Goal: Obtain resource: Download file/media

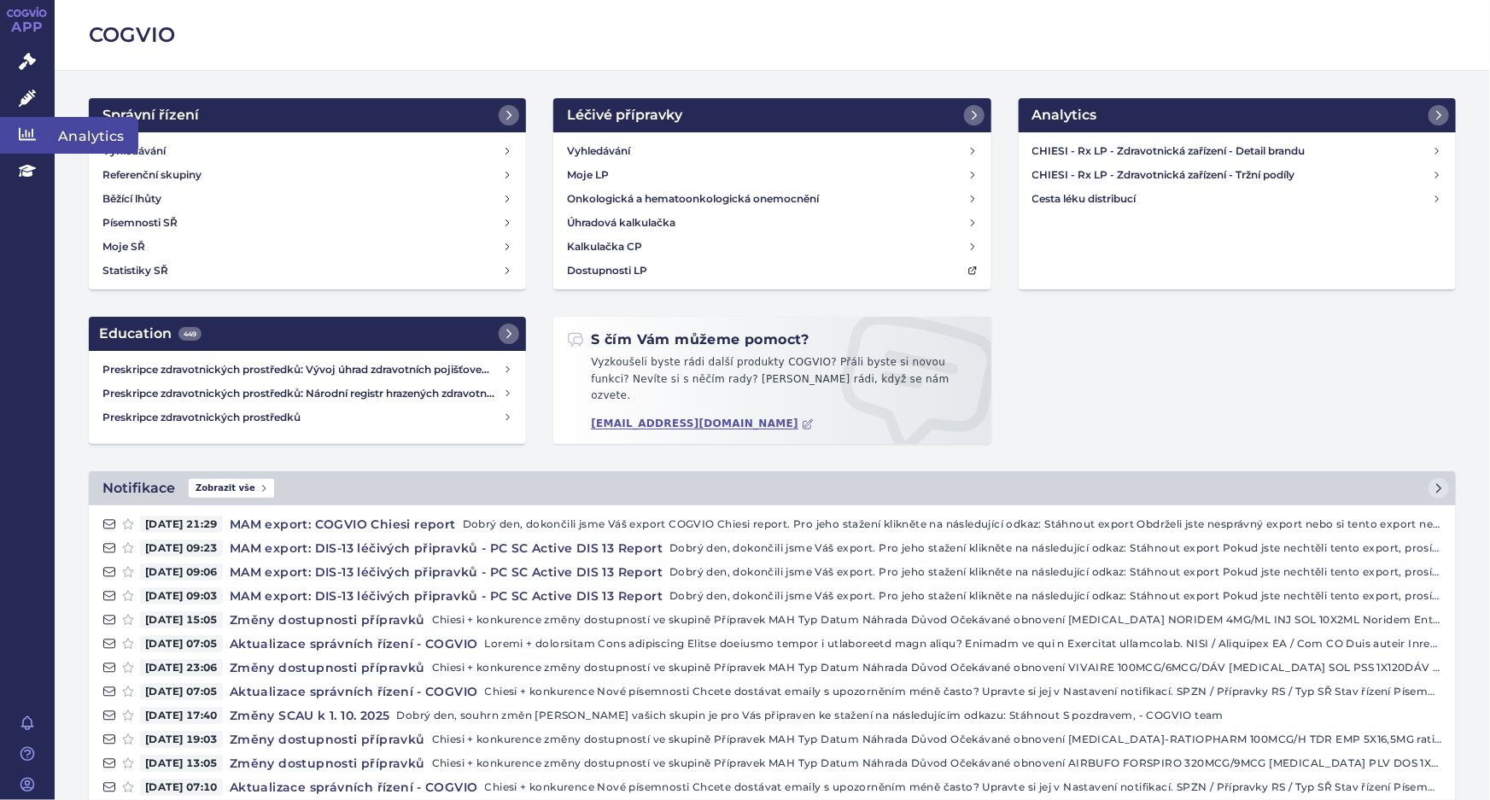
click at [17, 132] on link "Analytics" at bounding box center [27, 135] width 55 height 36
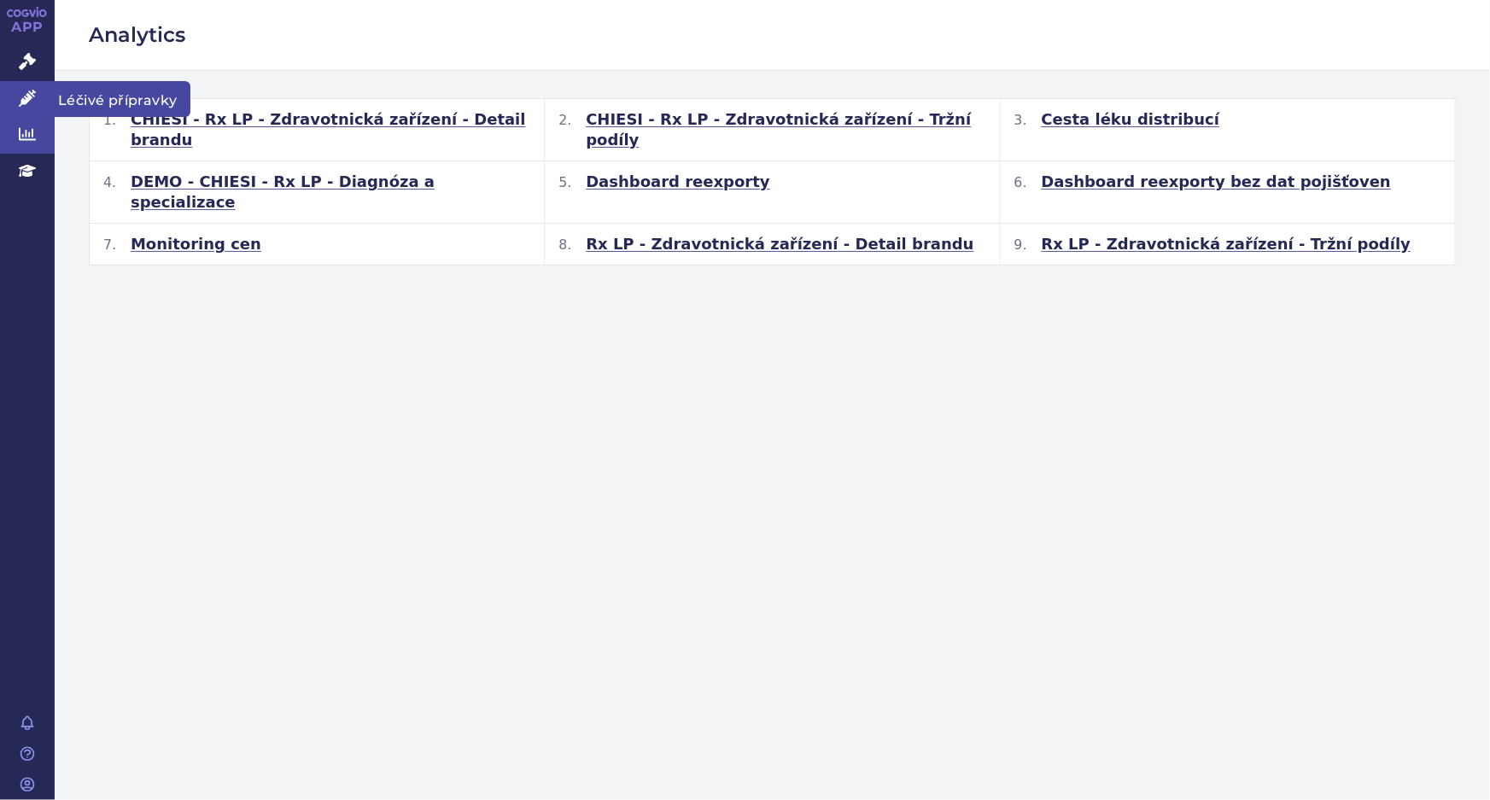
click at [30, 91] on icon at bounding box center [27, 98] width 17 height 17
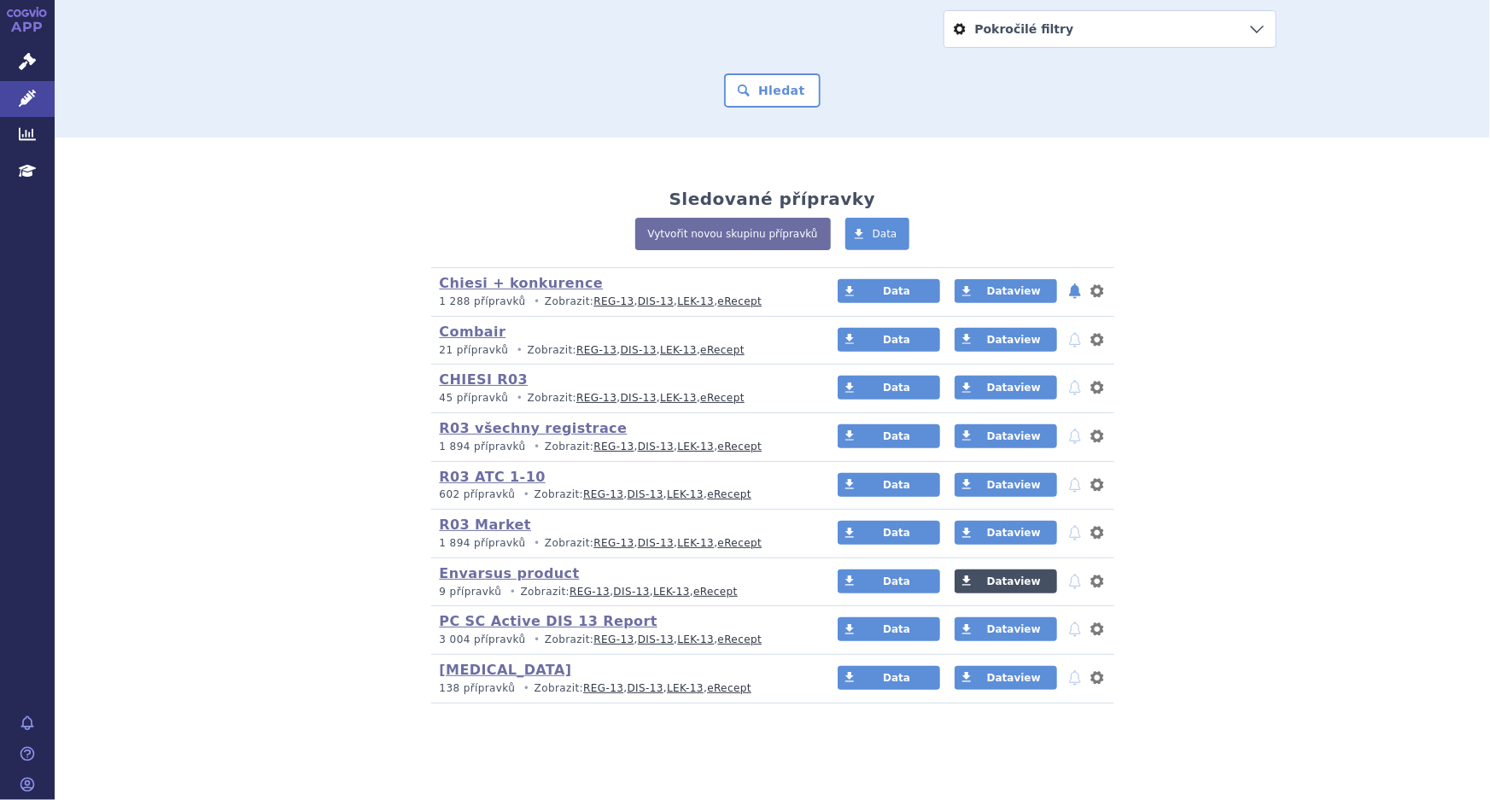
scroll to position [254, 0]
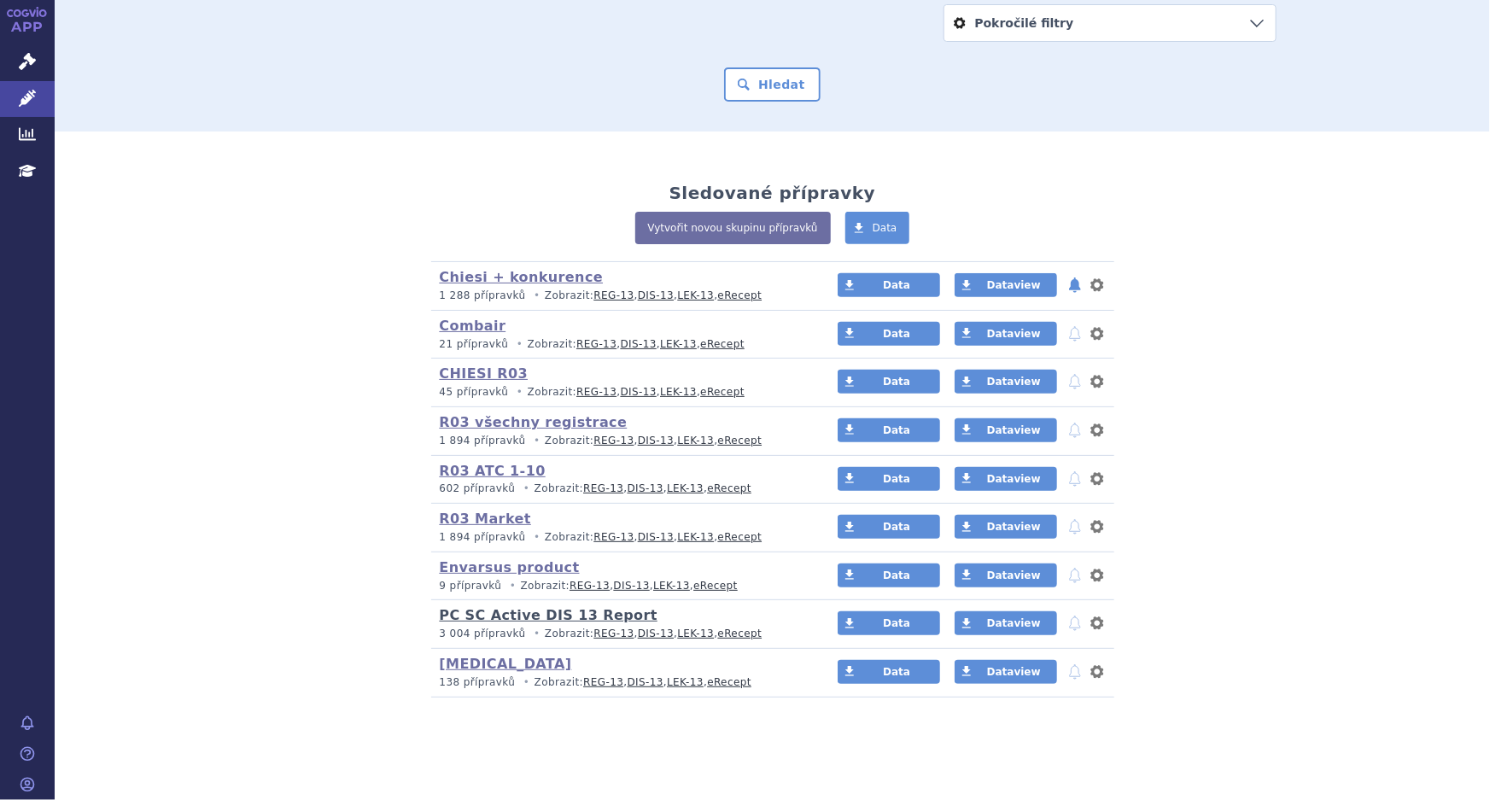
click at [528, 615] on link "PC SC Active DIS 13 Report" at bounding box center [549, 615] width 218 height 16
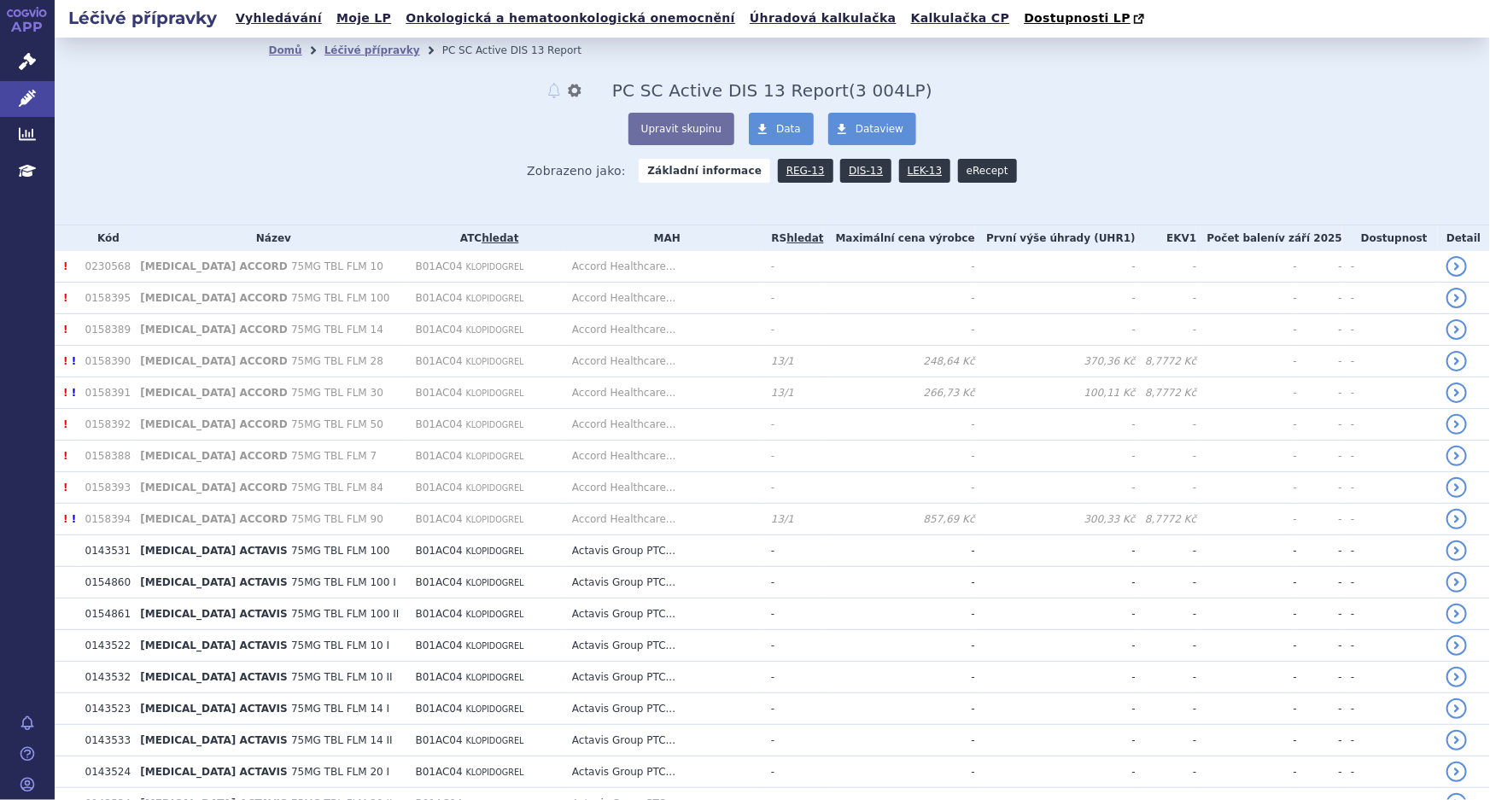
click at [963, 167] on link "eRecept" at bounding box center [987, 171] width 59 height 24
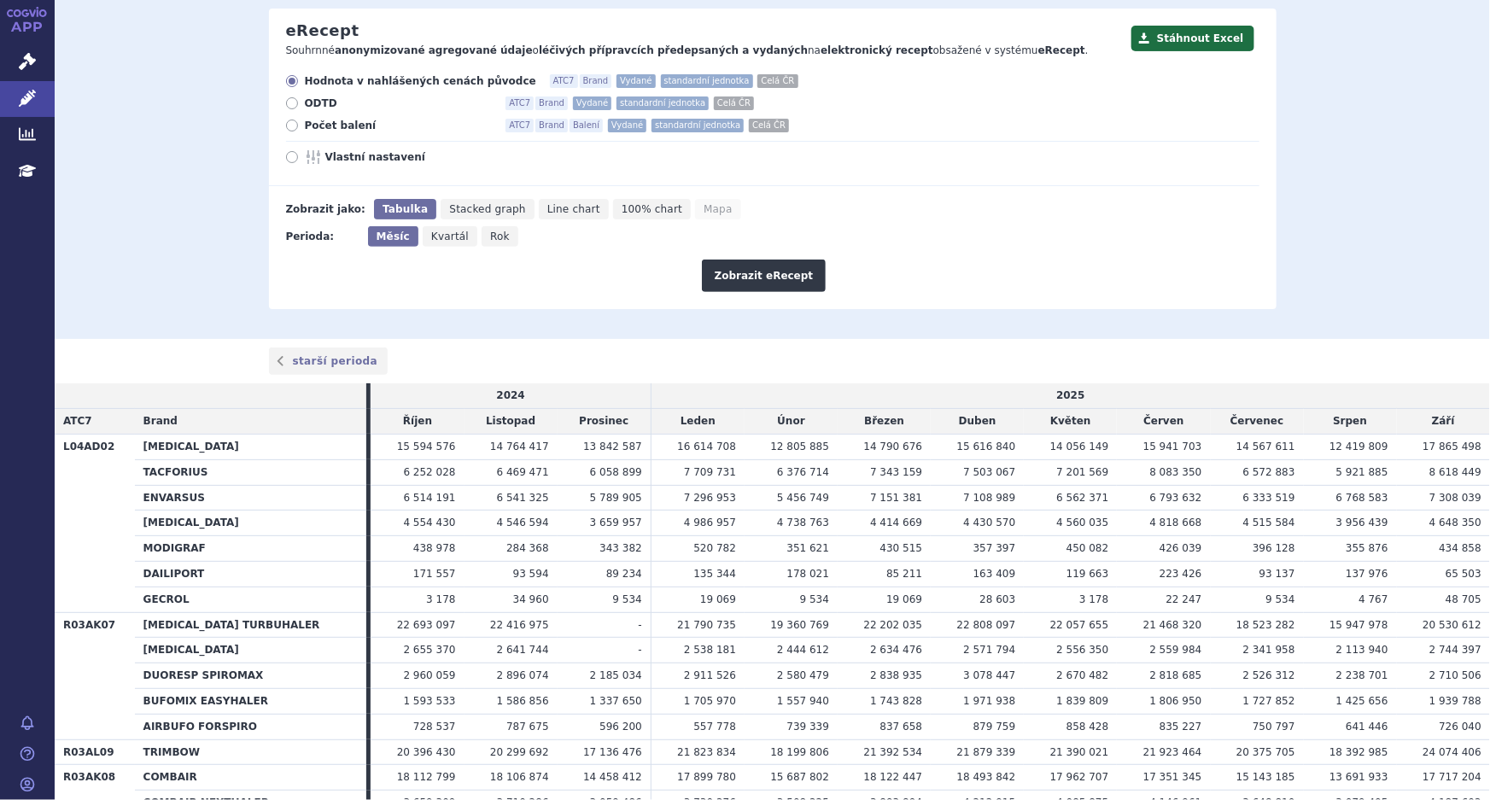
scroll to position [77, 0]
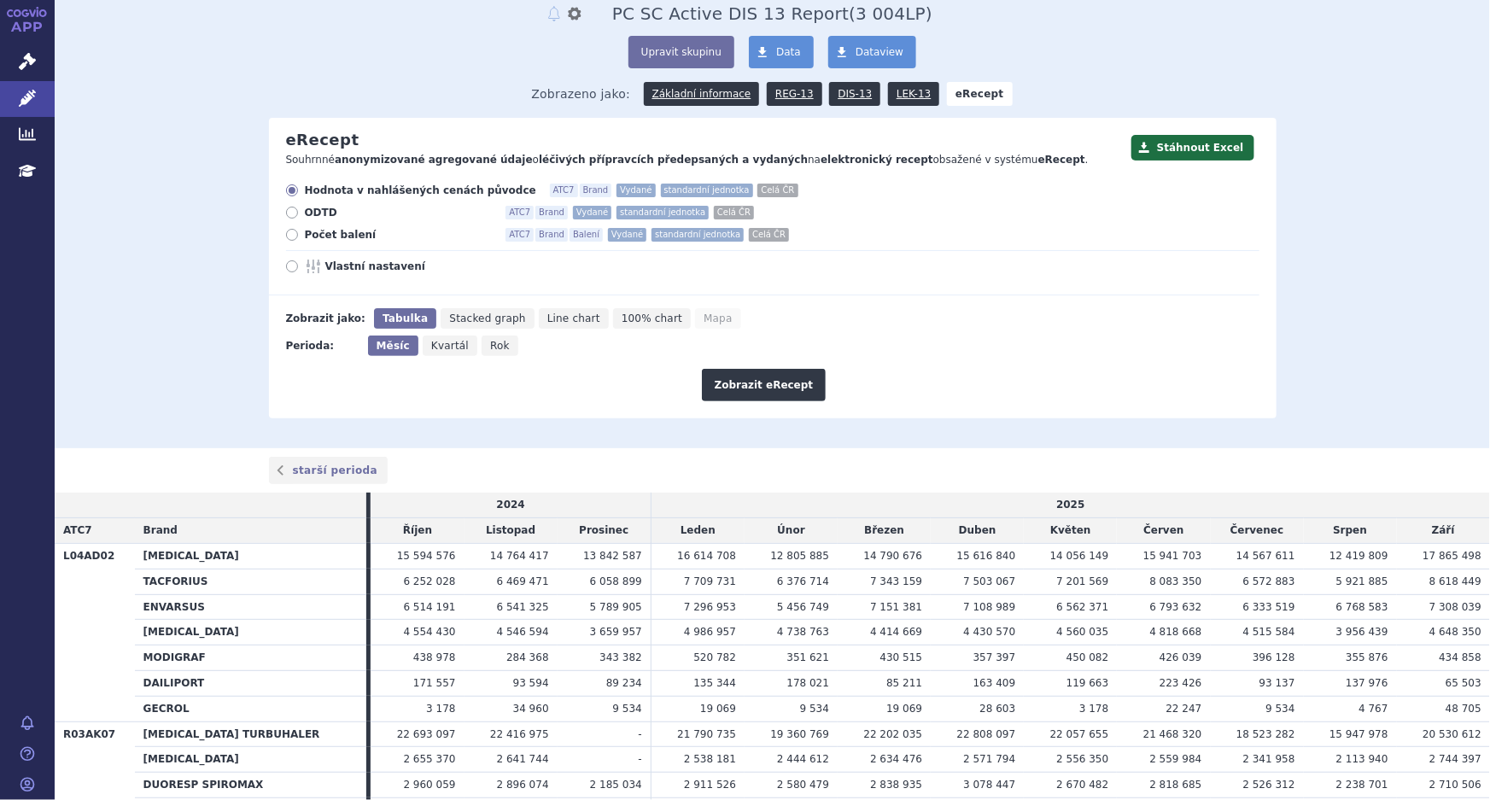
click at [289, 266] on icon at bounding box center [292, 266] width 12 height 12
click at [289, 266] on input "Vlastní nastavení" at bounding box center [293, 268] width 11 height 11
radio input "true"
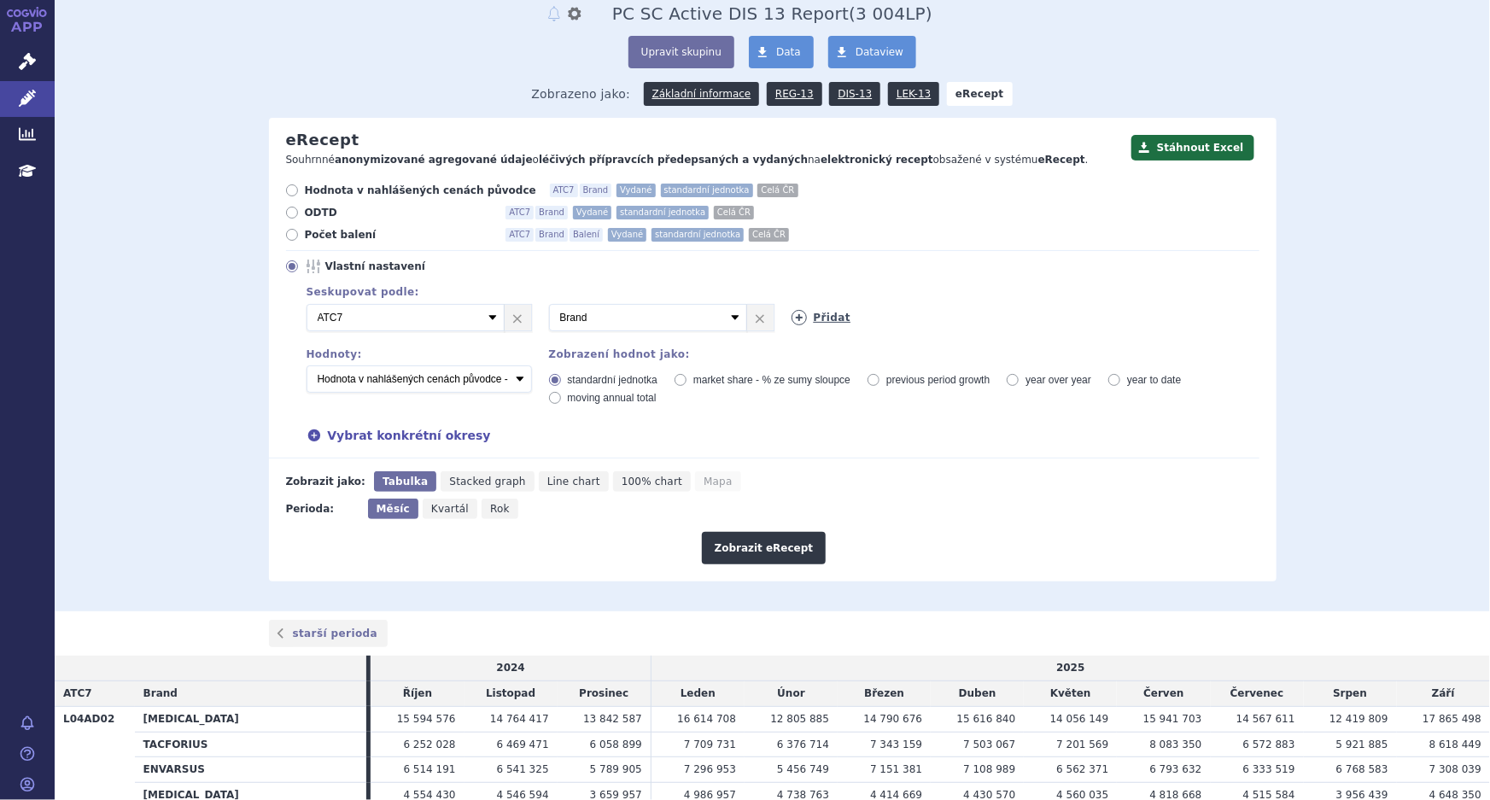
click at [795, 317] on icon at bounding box center [799, 317] width 15 height 15
click at [870, 316] on select "Vyberte groupování ATC3 ATC5 ATC7 Brand Balení Síla Forma SÚKL kód MAH VPOIS Re…" at bounding box center [891, 317] width 198 height 27
click at [844, 242] on label "Počet balení ATC7 Brand Balení Vydané standardní jednotka Celá ČR" at bounding box center [773, 235] width 974 height 14
click at [299, 242] on input "Počet balení ATC7 Brand Balení Vydané standardní jednotka Celá ČR" at bounding box center [293, 236] width 11 height 11
radio input "true"
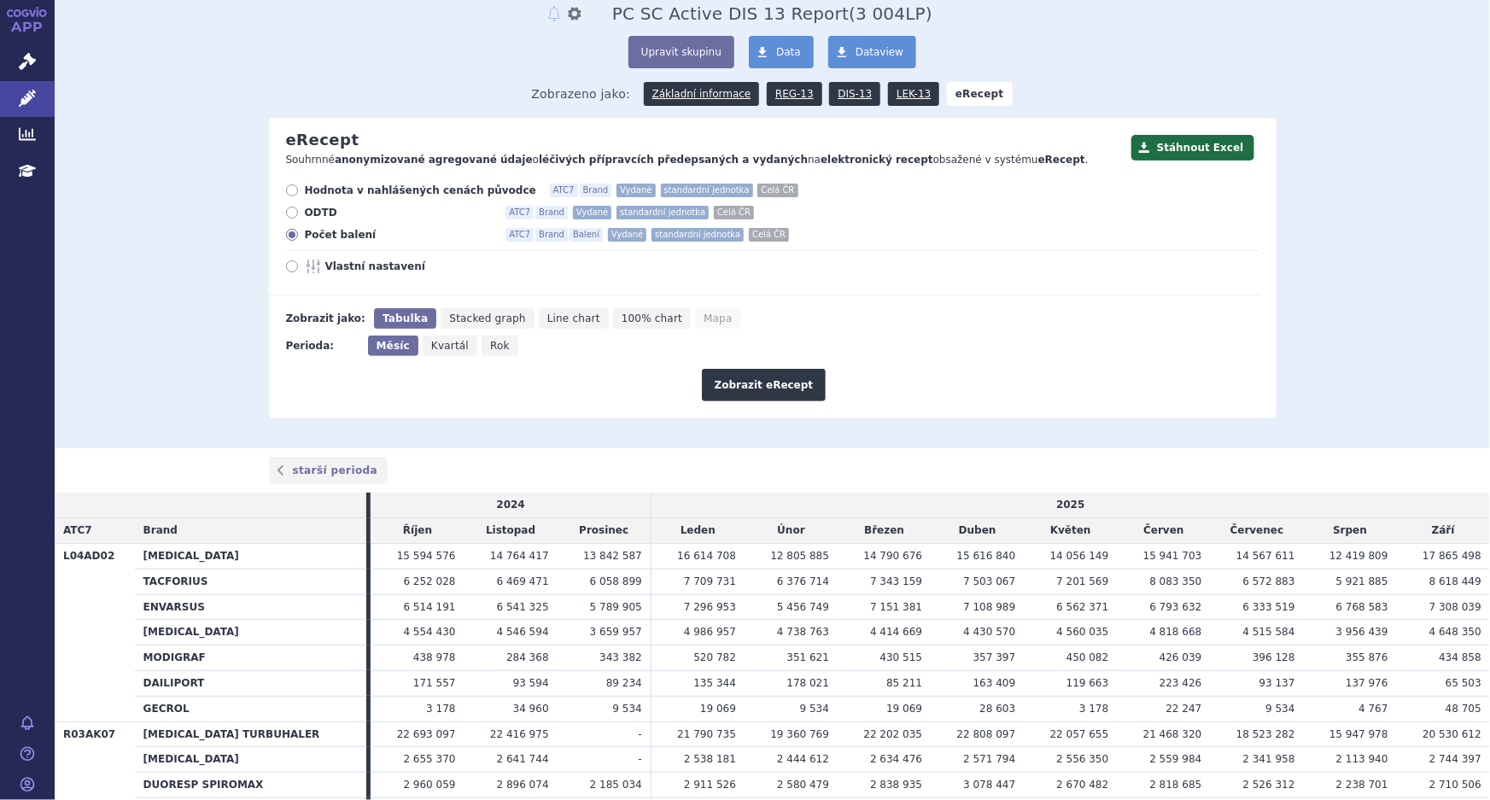
click at [290, 265] on icon at bounding box center [292, 266] width 12 height 12
click at [290, 265] on input "Vlastní nastavení" at bounding box center [293, 268] width 11 height 11
radio input "true"
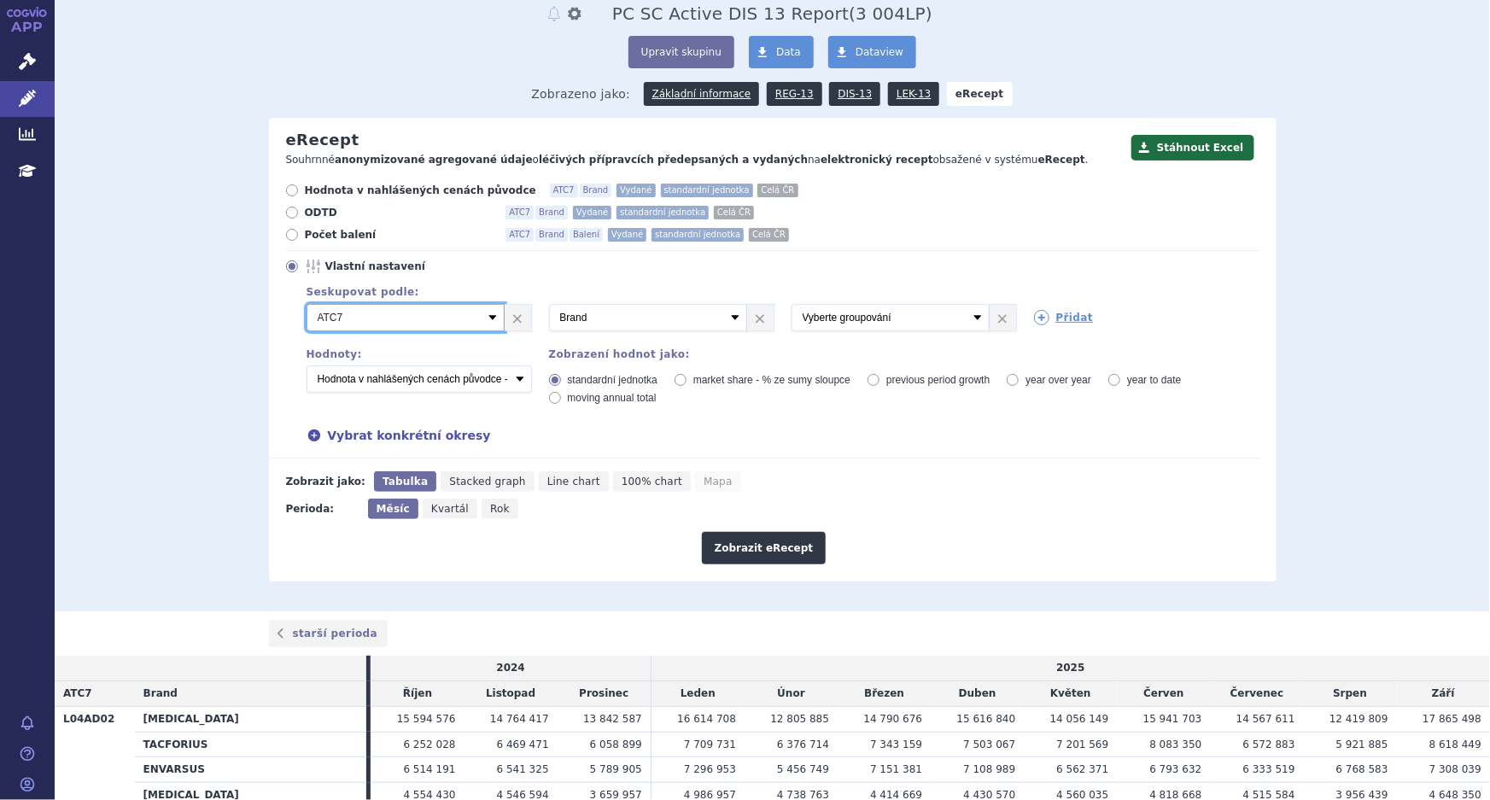
click at [478, 320] on select "Vyberte groupování ATC3 ATC5 ATC7 Brand Balení Síla Forma SÚKL kód MAH VPOIS Re…" at bounding box center [406, 317] width 198 height 27
select select "suklCode"
click at [307, 304] on select "Vyberte groupování ATC3 ATC5 ATC7 Brand Balení Síla Forma SÚKL kód MAH VPOIS Re…" at bounding box center [406, 317] width 198 height 27
click at [919, 314] on select "Vyberte groupování ATC3 ATC5 ATC7 Brand Balení Síla Forma SÚKL kód MAH VPOIS Re…" at bounding box center [891, 317] width 198 height 27
select select "package"
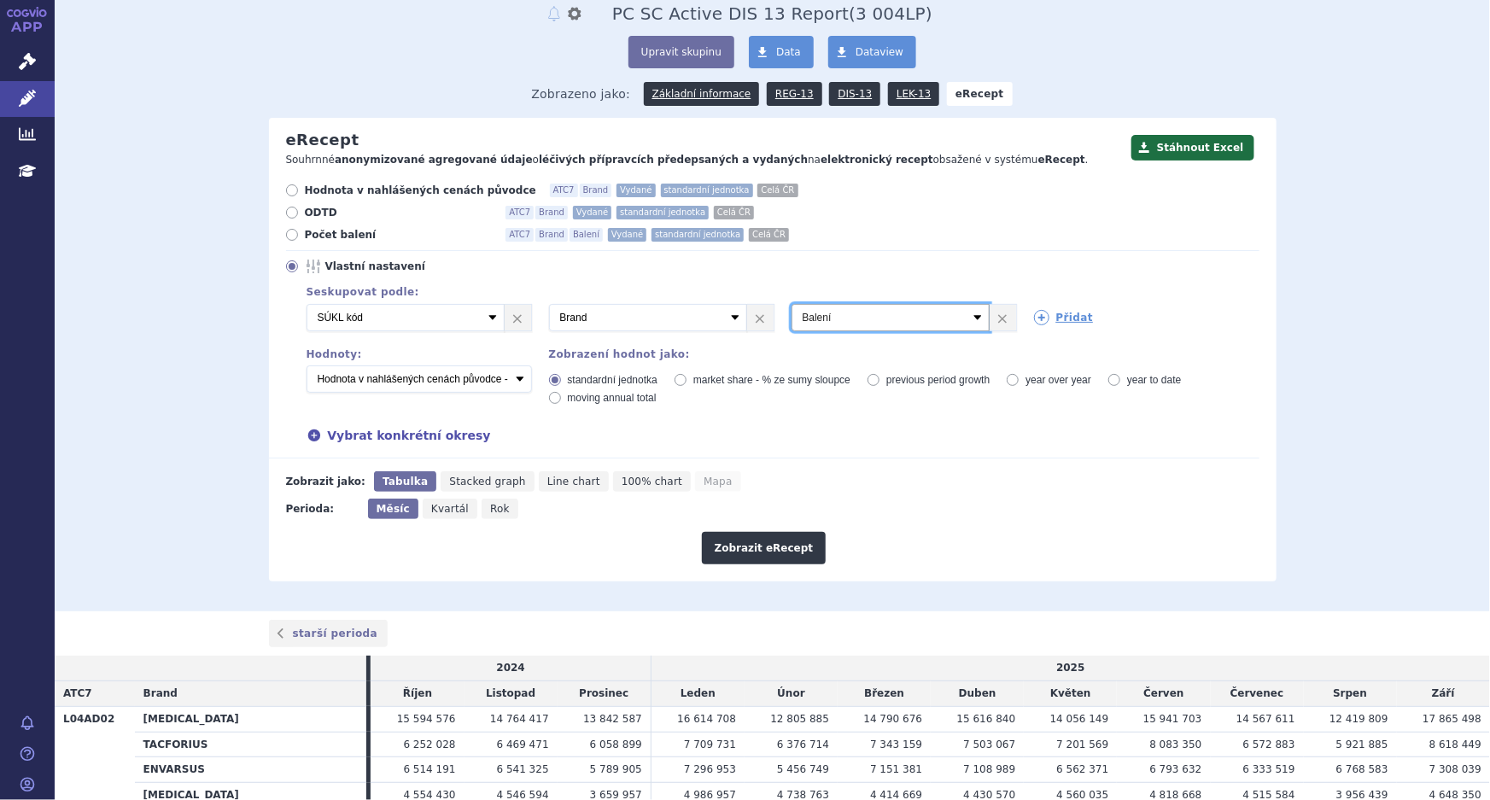
click at [792, 304] on select "Vyberte groupování ATC3 ATC5 ATC7 Brand Balení Síla Forma SÚKL kód MAH VPOIS Re…" at bounding box center [891, 317] width 198 height 27
click at [1038, 318] on icon at bounding box center [1041, 317] width 15 height 15
click at [1044, 318] on select "Vyberte groupování ATC3 ATC5 ATC7 Brand Balení Síla Forma SÚKL kód MAH VPOIS Re…" at bounding box center [1133, 317] width 198 height 27
select select "districtName"
click at [1034, 304] on select "Vyberte groupování ATC3 ATC5 ATC7 Brand Balení Síla Forma SÚKL kód MAH VPOIS Re…" at bounding box center [1133, 317] width 198 height 27
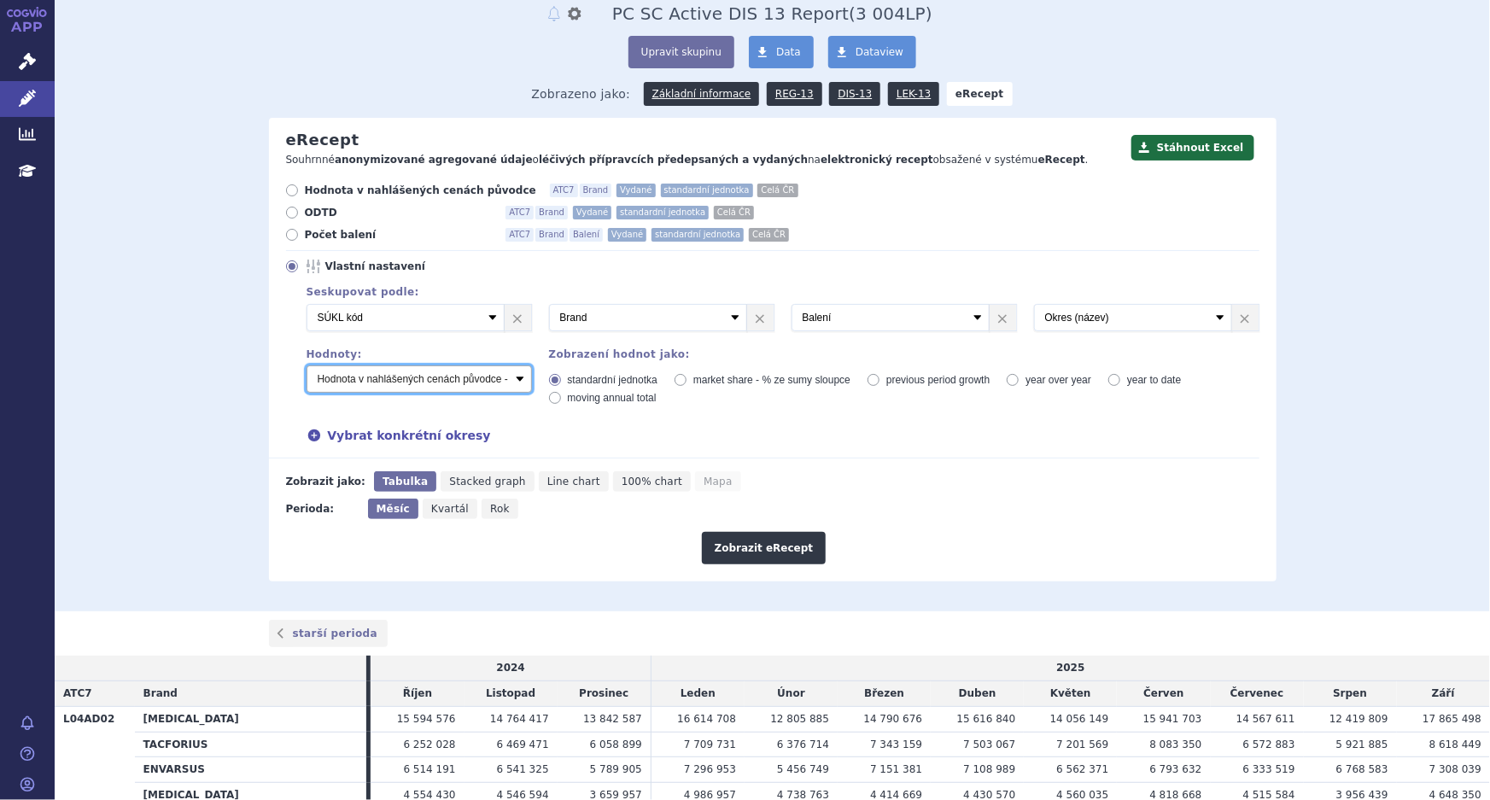
click at [395, 384] on select "Počet balení - vydané Hodnota v nahlášených cenách původce - vydané [DIS-13] Ho…" at bounding box center [419, 378] width 225 height 27
select select "vydanePackages"
click at [307, 365] on select "Počet balení - vydané Hodnota v nahlášených cenách původce - vydané [DIS-13] Ho…" at bounding box center [419, 378] width 225 height 27
click at [1185, 154] on button "Stáhnout Excel" at bounding box center [1192, 148] width 123 height 26
